Goal: Transaction & Acquisition: Purchase product/service

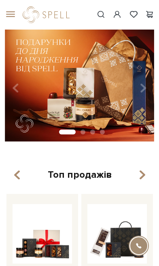
click at [119, 15] on span at bounding box center [118, 14] width 10 height 9
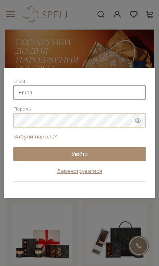
click at [109, 88] on input "Email" at bounding box center [79, 92] width 133 height 14
type input "sokurenkoo@gmail.com"
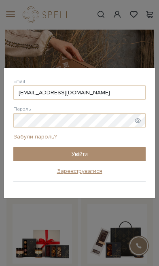
click at [121, 151] on button "Увійти" at bounding box center [79, 154] width 133 height 14
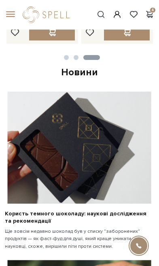
scroll to position [301, 0]
click at [13, 14] on span at bounding box center [9, 14] width 8 height 7
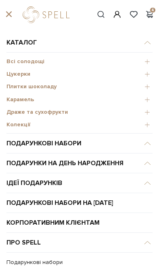
click at [44, 89] on span "Плитки шоколаду" at bounding box center [79, 86] width 146 height 7
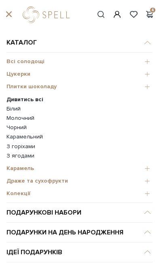
click at [20, 107] on link "Білий" at bounding box center [79, 108] width 146 height 7
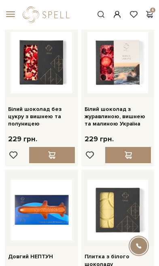
scroll to position [395, 0]
click at [61, 147] on div at bounding box center [52, 155] width 46 height 16
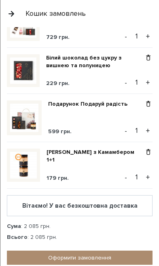
scroll to position [43, 0]
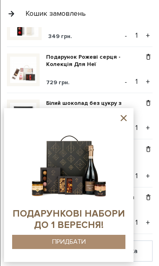
click at [125, 118] on icon at bounding box center [124, 118] width 10 height 10
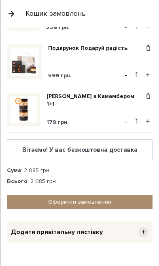
scroll to position [145, 0]
click at [106, 202] on link "Оформити замовлення" at bounding box center [80, 202] width 146 height 14
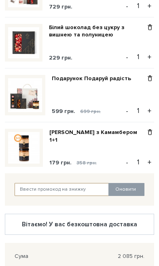
click at [76, 194] on input "text" at bounding box center [62, 189] width 95 height 13
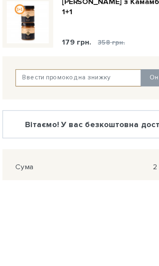
click at [60, 183] on input "text" at bounding box center [62, 189] width 95 height 13
paste input "J3KLUC2FE7"
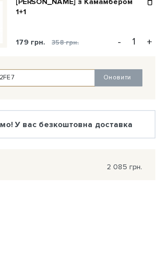
type input "J3KLUC2FE7"
click at [109, 183] on button "Оновити" at bounding box center [127, 189] width 36 height 13
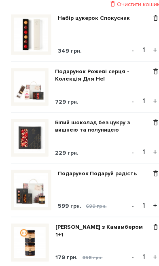
scroll to position [377, 0]
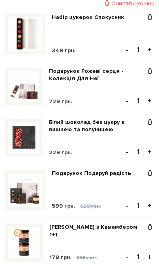
click at [149, 122] on span at bounding box center [150, 122] width 9 height 7
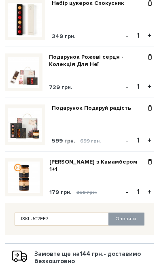
scroll to position [391, 0]
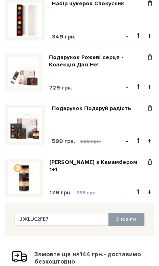
click at [23, 77] on img at bounding box center [23, 72] width 31 height 31
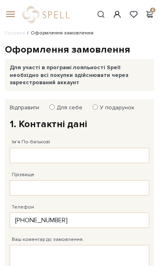
click at [8, 17] on span at bounding box center [9, 14] width 8 height 7
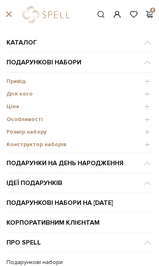
click at [40, 134] on span "Розмір набору" at bounding box center [79, 131] width 146 height 7
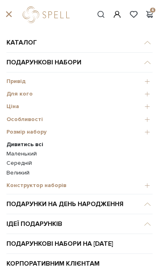
click at [29, 161] on link "Середній" at bounding box center [79, 163] width 146 height 7
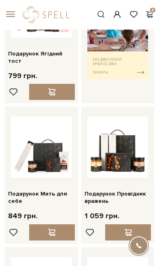
scroll to position [271, 0]
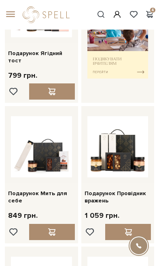
click at [132, 141] on img at bounding box center [118, 146] width 61 height 61
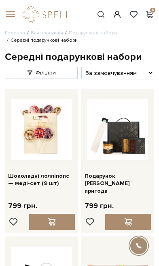
click at [6, 18] on span at bounding box center [9, 14] width 8 height 7
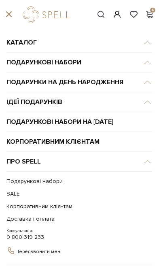
click at [16, 193] on link "SALE" at bounding box center [77, 194] width 142 height 13
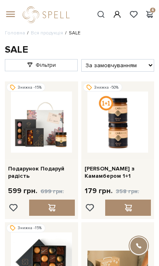
click at [150, 10] on span at bounding box center [150, 14] width 10 height 9
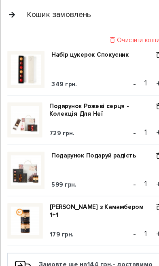
click at [13, 14] on button "button" at bounding box center [11, 13] width 9 height 14
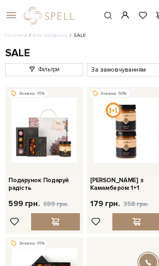
click at [8, 13] on span at bounding box center [9, 14] width 8 height 7
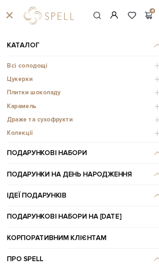
click at [27, 77] on span "Цукерки" at bounding box center [79, 74] width 146 height 7
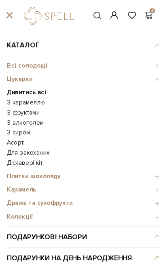
click at [32, 105] on link "З фруктами" at bounding box center [79, 105] width 146 height 7
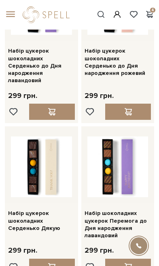
scroll to position [836, 0]
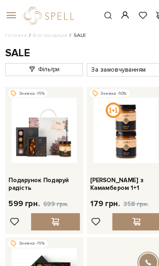
click at [11, 13] on span at bounding box center [9, 14] width 8 height 7
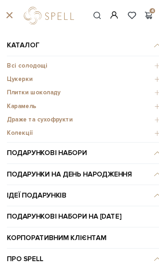
click at [24, 75] on span "Цукерки" at bounding box center [79, 74] width 146 height 7
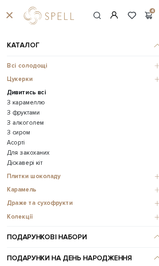
click at [21, 132] on link "Асорті" at bounding box center [79, 133] width 146 height 7
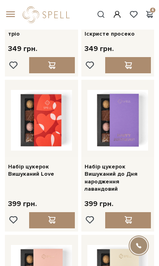
scroll to position [732, 0]
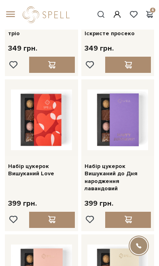
click at [11, 18] on span at bounding box center [9, 14] width 8 height 7
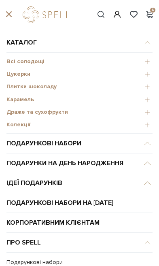
click at [24, 123] on span "Колекції" at bounding box center [79, 124] width 146 height 7
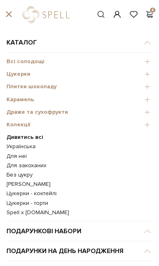
click at [27, 128] on div "Колекції" at bounding box center [79, 125] width 146 height 13
click at [35, 137] on b "Дивитись всі" at bounding box center [24, 137] width 37 height 7
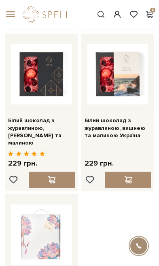
scroll to position [1068, 0]
click at [133, 176] on span at bounding box center [128, 179] width 10 height 7
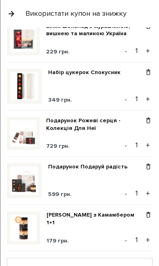
scroll to position [26, 0]
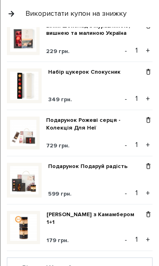
click at [22, 137] on img at bounding box center [23, 133] width 26 height 26
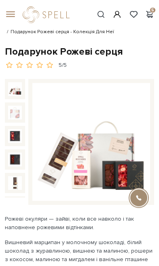
scroll to position [11, 0]
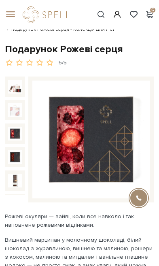
click at [16, 130] on img at bounding box center [15, 134] width 14 height 14
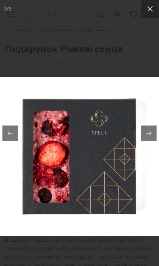
click at [148, 12] on icon at bounding box center [150, 9] width 10 height 10
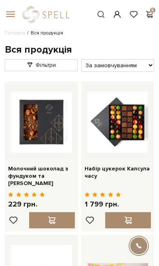
click at [153, 11] on span at bounding box center [150, 14] width 10 height 9
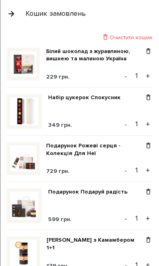
click at [148, 53] on span at bounding box center [148, 51] width 9 height 7
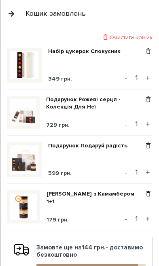
click at [27, 12] on div "Кошик замовлень" at bounding box center [56, 13] width 60 height 9
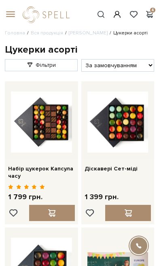
click at [13, 15] on span at bounding box center [9, 14] width 8 height 7
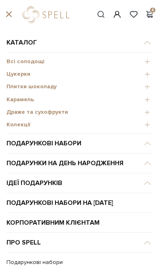
click at [32, 77] on span "Цукерки" at bounding box center [79, 74] width 146 height 7
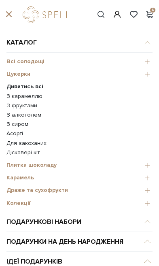
click at [50, 170] on div "Плитки шоколаду" at bounding box center [79, 166] width 146 height 13
click at [49, 167] on span "Плитки шоколаду" at bounding box center [79, 165] width 146 height 7
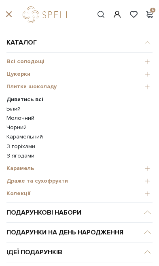
click at [21, 110] on link "Білий" at bounding box center [79, 108] width 146 height 7
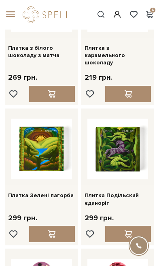
scroll to position [744, 0]
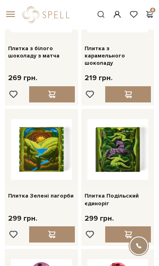
click at [12, 18] on span at bounding box center [9, 14] width 8 height 7
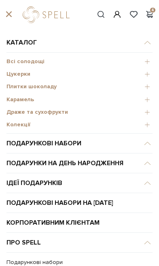
click at [50, 85] on span "Плитки шоколаду" at bounding box center [79, 86] width 146 height 7
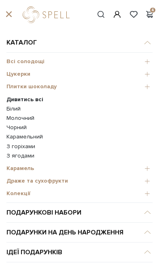
click at [28, 147] on link "З горіхами" at bounding box center [79, 146] width 146 height 7
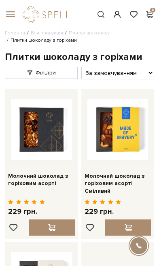
click at [58, 222] on div at bounding box center [52, 228] width 46 height 16
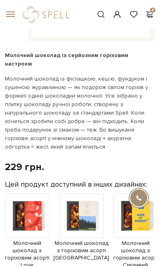
scroll to position [266, 0]
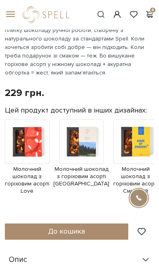
click at [87, 224] on button "До кошика" at bounding box center [67, 232] width 124 height 16
click at [86, 224] on button "До кошика" at bounding box center [67, 232] width 124 height 16
click at [79, 227] on span "До кошика" at bounding box center [66, 231] width 37 height 9
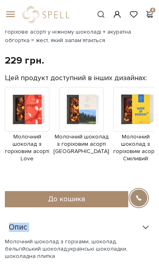
scroll to position [326, 0]
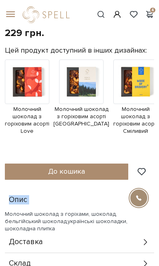
click at [99, 164] on button "До кошика" at bounding box center [67, 172] width 124 height 16
click at [154, 11] on span at bounding box center [150, 14] width 10 height 9
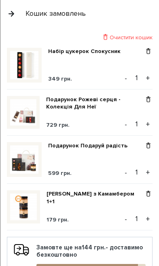
scroll to position [0, 0]
click at [14, 13] on button "button" at bounding box center [11, 13] width 9 height 14
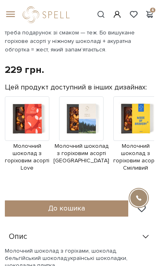
click at [89, 201] on button "До кошика" at bounding box center [67, 209] width 124 height 16
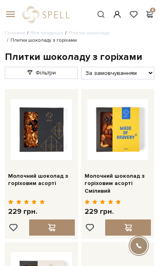
click at [60, 227] on div at bounding box center [52, 228] width 46 height 16
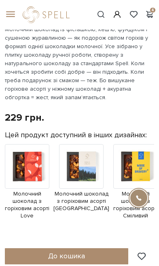
scroll to position [291, 0]
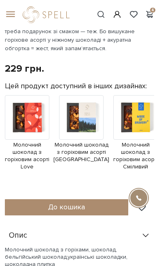
click at [93, 199] on button "До кошика" at bounding box center [67, 207] width 124 height 16
click at [92, 199] on button "До кошика" at bounding box center [67, 207] width 124 height 16
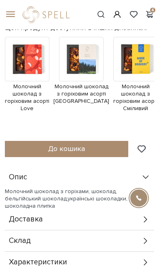
scroll to position [348, 0]
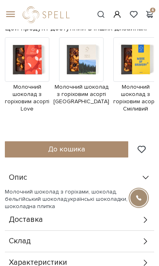
click at [92, 128] on div "Молочний шоколад з горіховим асорті 5/5 Молочний шоколад із серйозним горіховим…" at bounding box center [80, 95] width 150 height 401
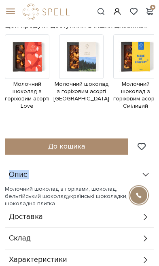
click at [97, 141] on button "До кошика" at bounding box center [67, 149] width 124 height 16
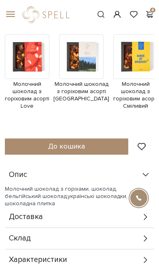
click at [95, 139] on button "До кошика" at bounding box center [67, 147] width 124 height 16
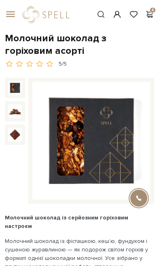
scroll to position [0, 0]
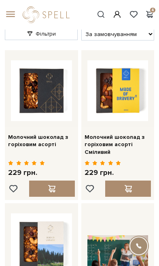
scroll to position [45, 0]
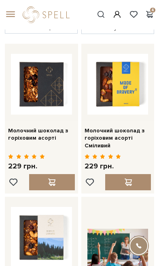
click at [134, 182] on div at bounding box center [128, 182] width 46 height 16
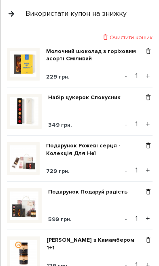
click at [145, 53] on span at bounding box center [148, 51] width 9 height 7
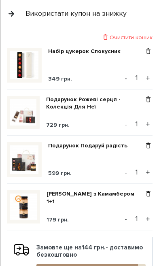
click at [11, 11] on button "button" at bounding box center [11, 13] width 9 height 14
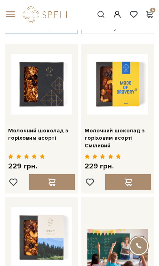
click at [60, 182] on div at bounding box center [52, 182] width 46 height 16
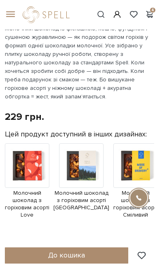
scroll to position [323, 0]
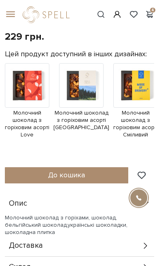
click at [95, 167] on button "До кошика" at bounding box center [67, 175] width 124 height 16
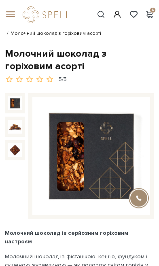
scroll to position [0, 0]
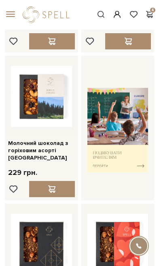
scroll to position [186, 0]
click at [61, 185] on div at bounding box center [52, 189] width 46 height 16
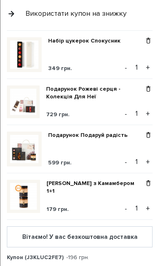
scroll to position [26, 0]
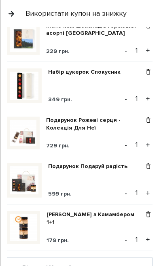
click at [30, 182] on img at bounding box center [24, 180] width 28 height 28
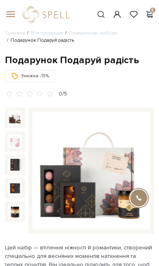
click at [10, 15] on span at bounding box center [9, 14] width 8 height 7
